Goal: Transaction & Acquisition: Book appointment/travel/reservation

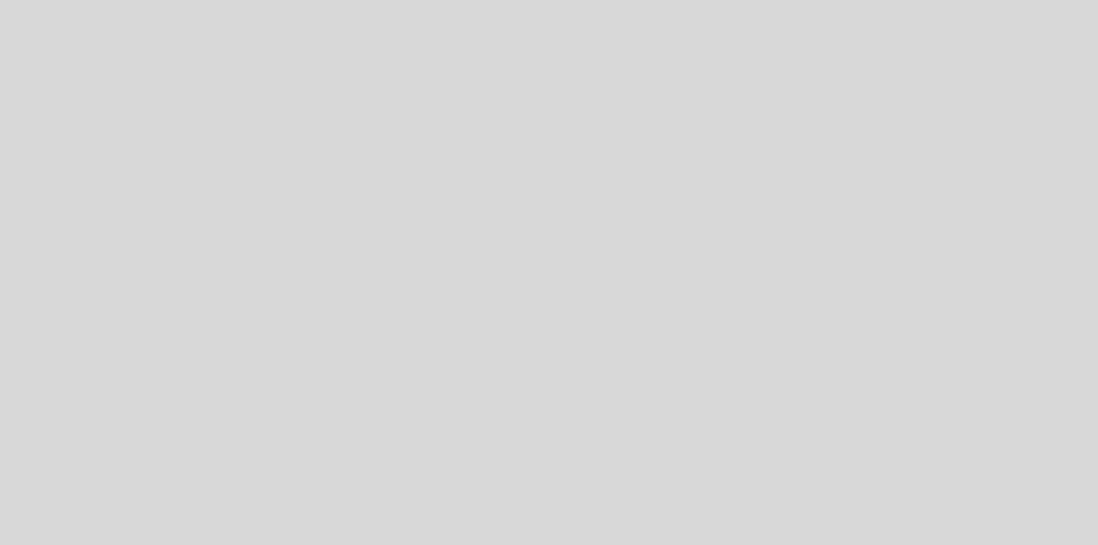
select select "es"
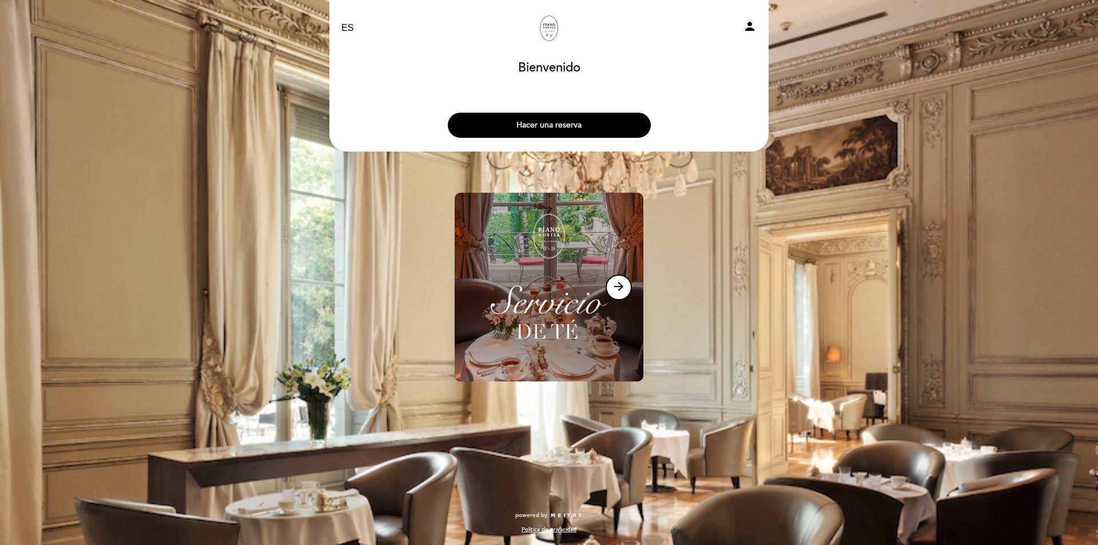
click at [570, 116] on button "Hacer una reserva" at bounding box center [549, 125] width 203 height 25
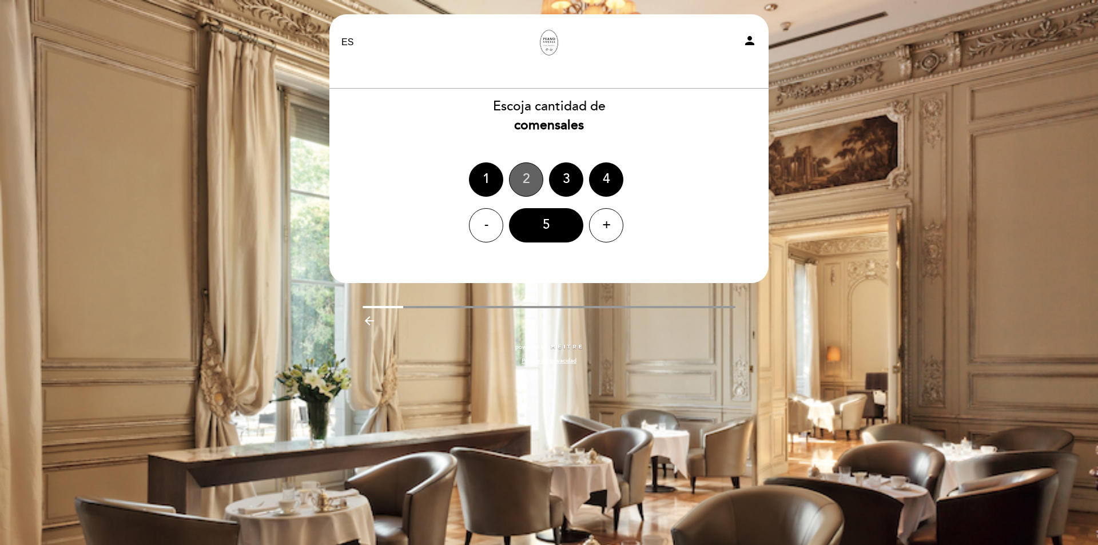
click at [526, 184] on div "2" at bounding box center [526, 179] width 34 height 34
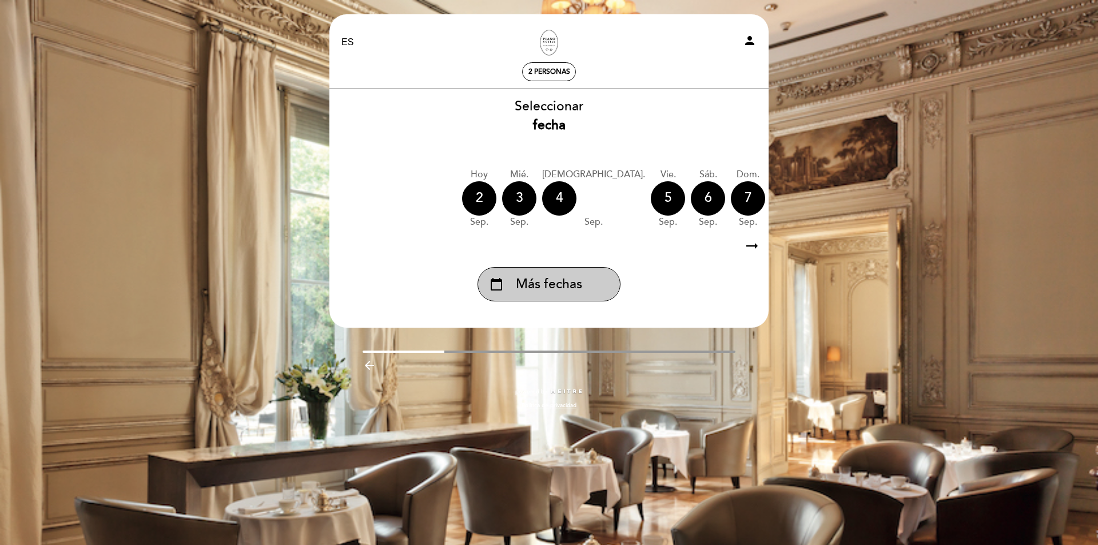
drag, startPoint x: 549, startPoint y: 277, endPoint x: 601, endPoint y: 287, distance: 52.5
click at [550, 277] on span "Más fechas" at bounding box center [549, 284] width 66 height 19
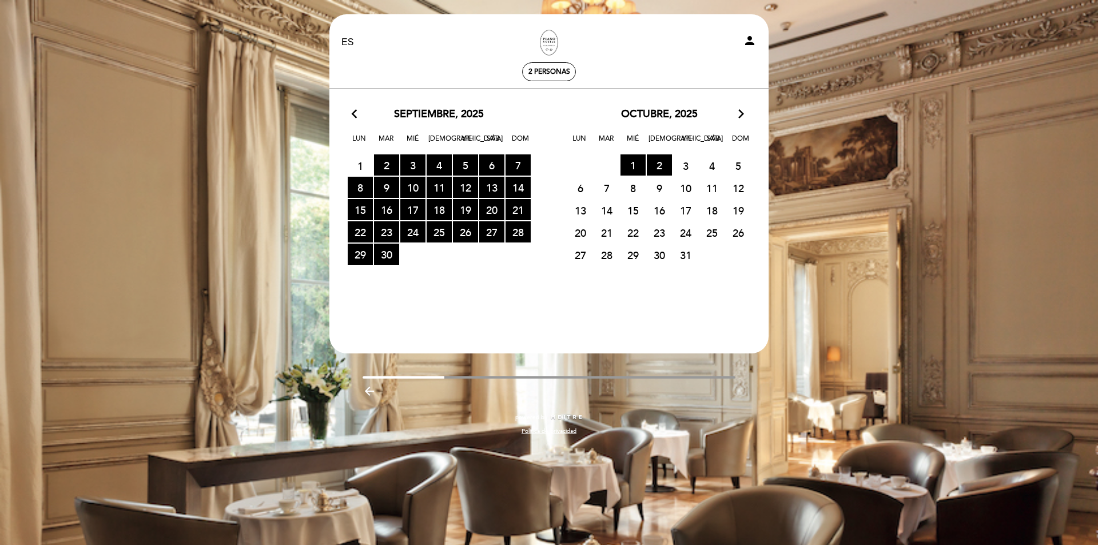
click at [605, 188] on span "7" at bounding box center [606, 187] width 25 height 21
click at [827, 79] on div "EN ES PT Los Salones del Piano Nobile person 2 personas Bienvenido Bienvenido, …" at bounding box center [549, 272] width 1098 height 545
drag, startPoint x: 772, startPoint y: 51, endPoint x: 593, endPoint y: 89, distance: 182.5
click at [771, 50] on div "EN ES PT Los Salones del Piano Nobile person 2 personas Bienvenido Bienvenido, …" at bounding box center [549, 230] width 456 height 432
click at [519, 165] on span "7 RESERVAS DISPONIBLES" at bounding box center [518, 164] width 25 height 21
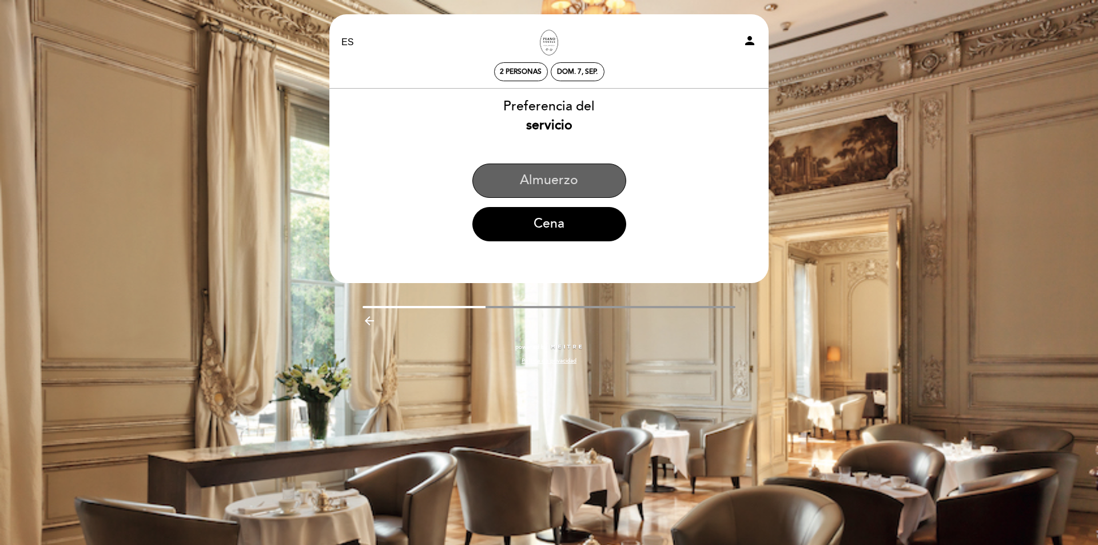
click at [562, 170] on button "Almuerzo" at bounding box center [550, 181] width 154 height 34
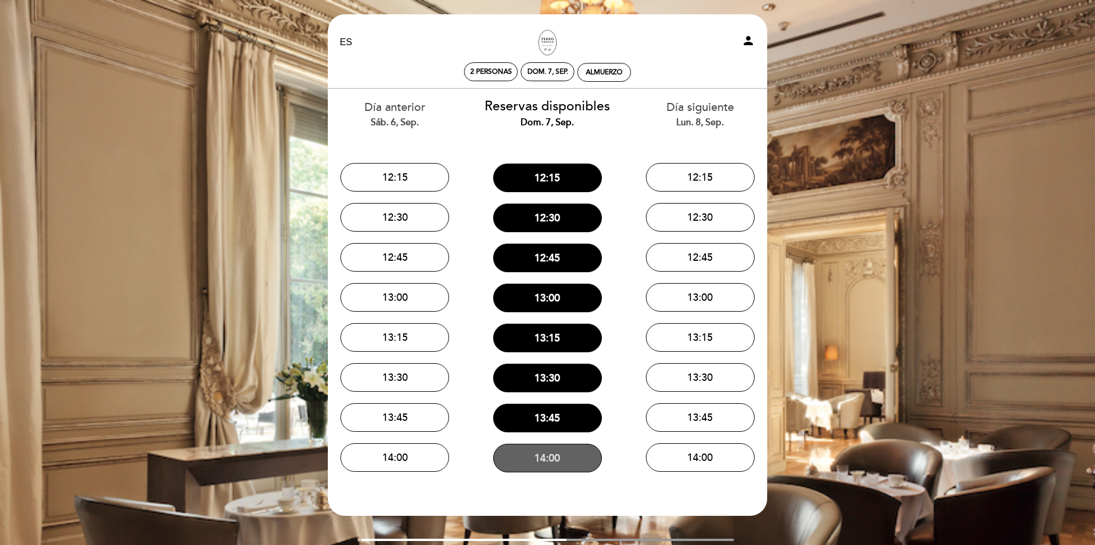
click at [555, 456] on button "14:00" at bounding box center [547, 458] width 109 height 29
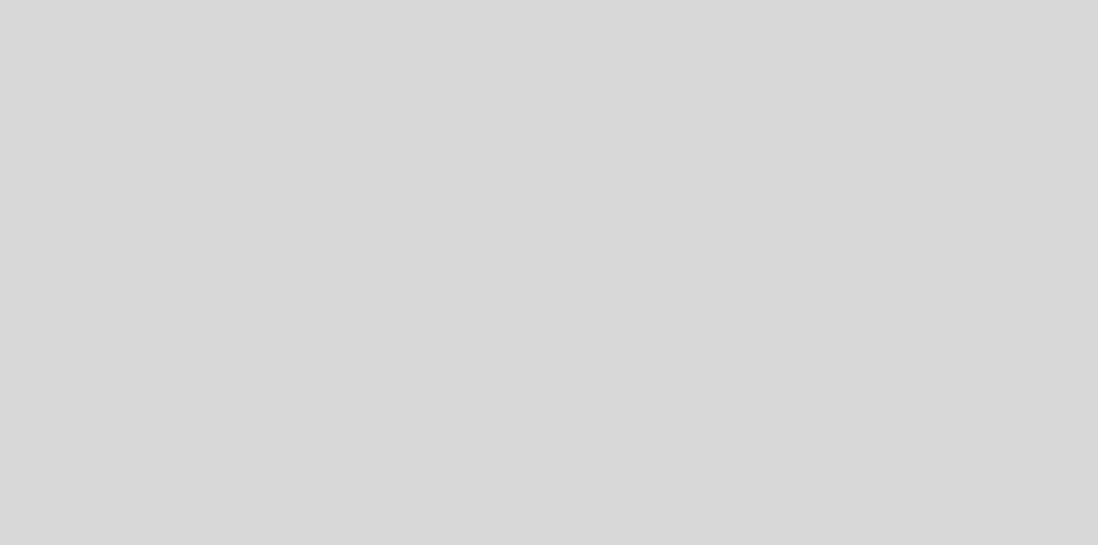
select select "es"
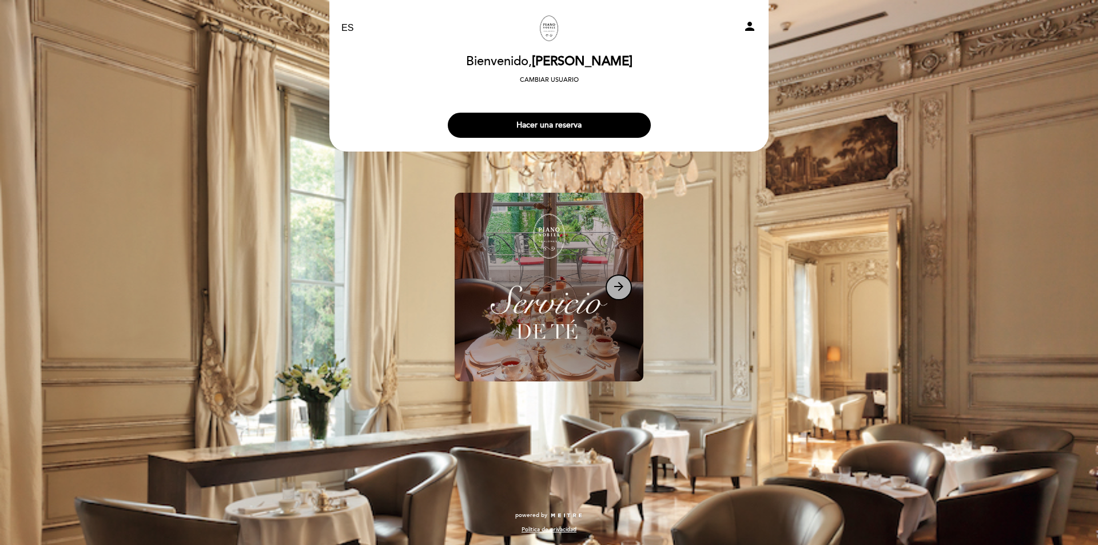
click at [613, 289] on icon "arrow_forward" at bounding box center [619, 287] width 14 height 14
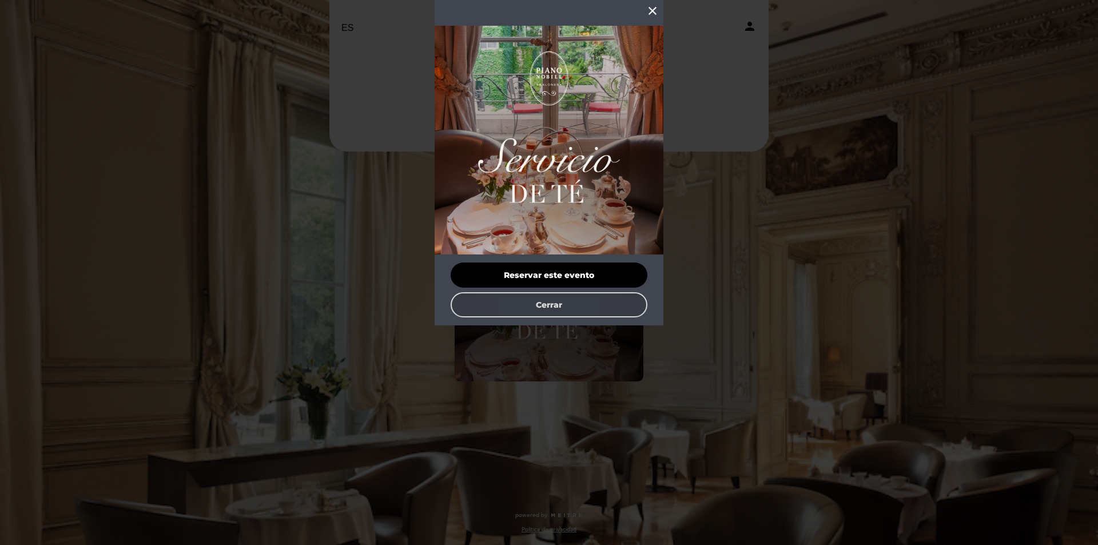
click at [555, 301] on button "Cerrar" at bounding box center [549, 304] width 197 height 25
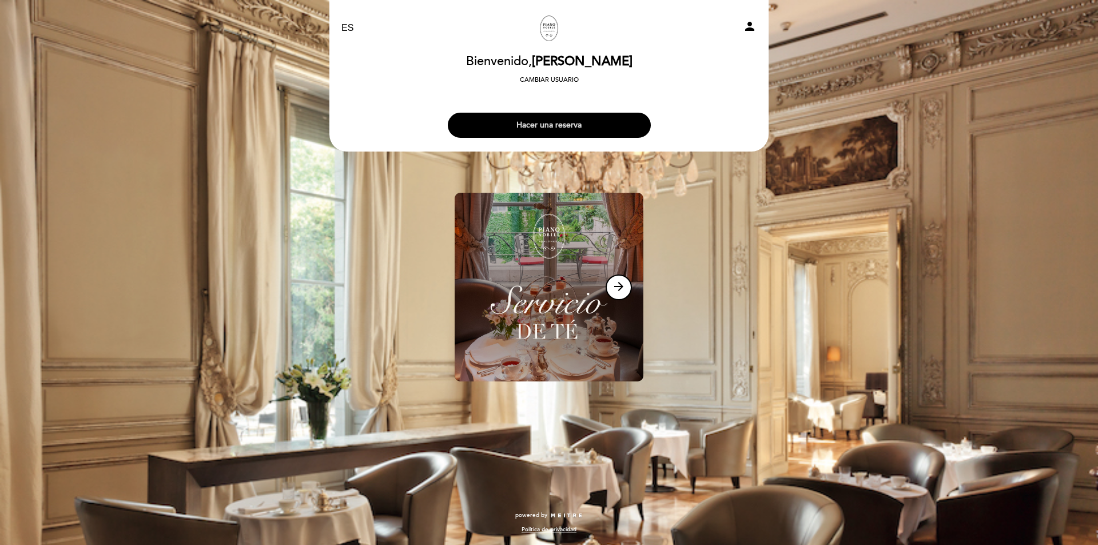
click at [563, 129] on button "Hacer una reserva" at bounding box center [549, 125] width 203 height 25
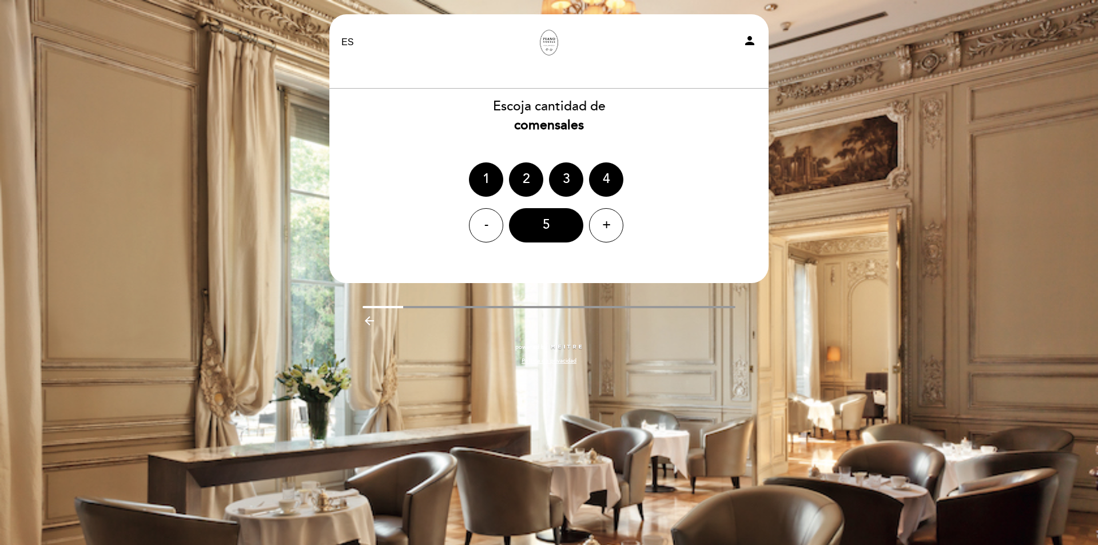
click at [354, 43] on select "EN ES PT" at bounding box center [348, 42] width 13 height 13
